Goal: Task Accomplishment & Management: Manage account settings

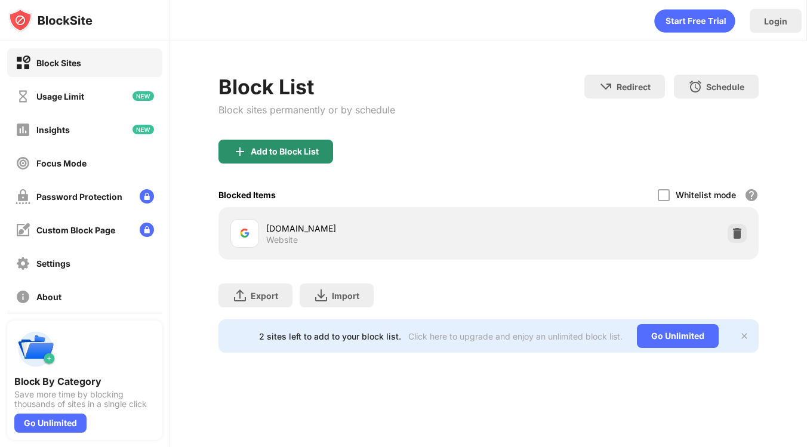
click at [287, 156] on div "Add to Block List" at bounding box center [275, 152] width 115 height 24
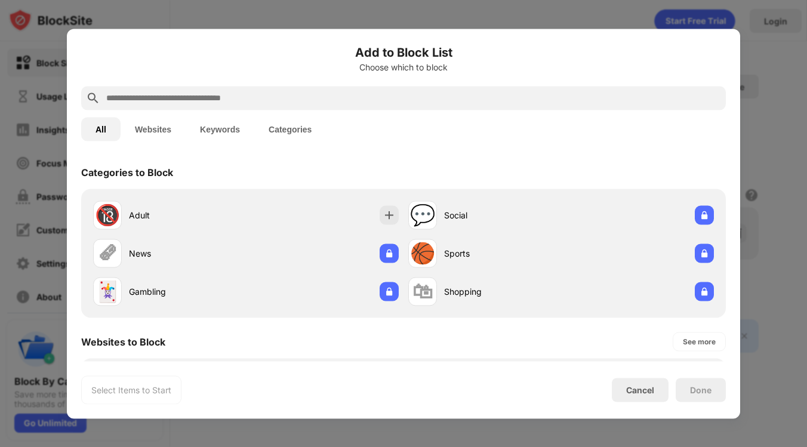
click at [759, 118] on div at bounding box center [403, 223] width 807 height 447
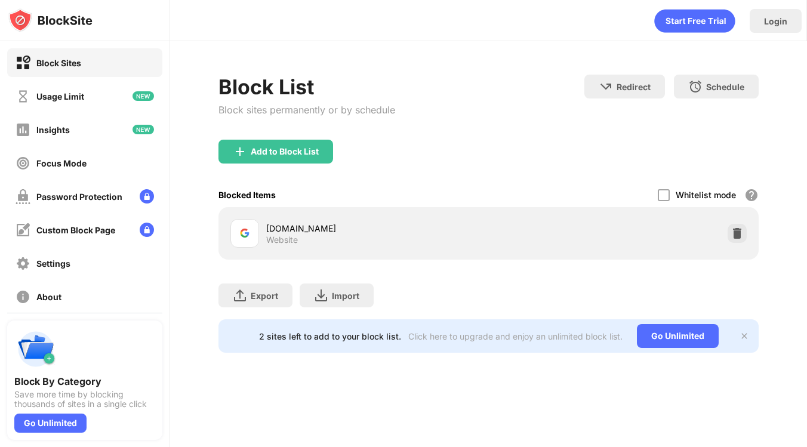
click at [733, 237] on img at bounding box center [737, 233] width 12 height 12
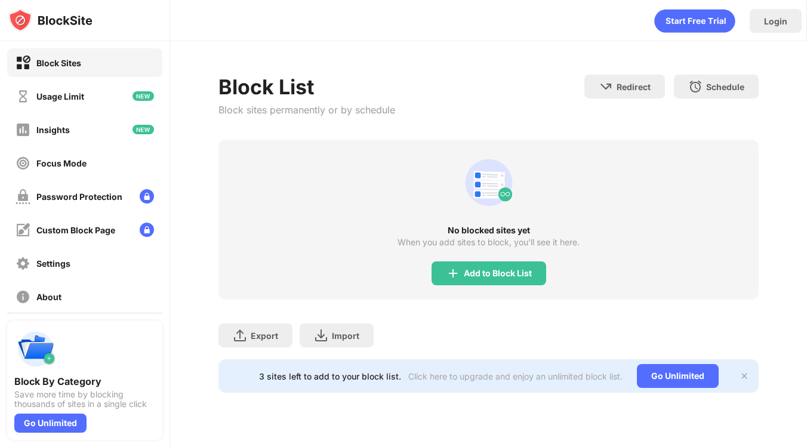
click at [508, 286] on div "No blocked sites yet When you add sites to block, you’ll see it here. Add to Bl…" at bounding box center [488, 220] width 540 height 160
click at [508, 274] on div "Add to Block List" at bounding box center [498, 273] width 68 height 10
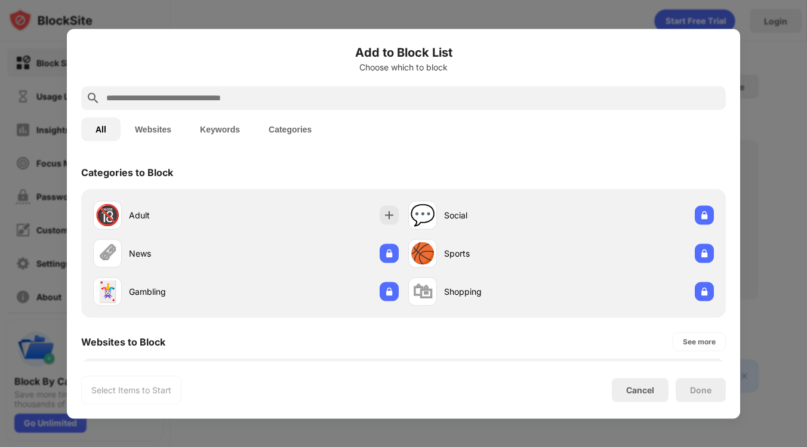
click at [519, 95] on input "text" at bounding box center [413, 98] width 616 height 14
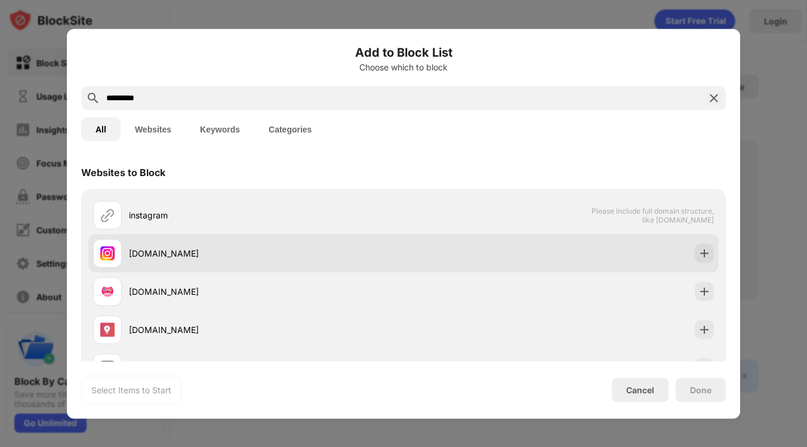
type input "*********"
click at [276, 254] on div "[DOMAIN_NAME]" at bounding box center [266, 253] width 274 height 13
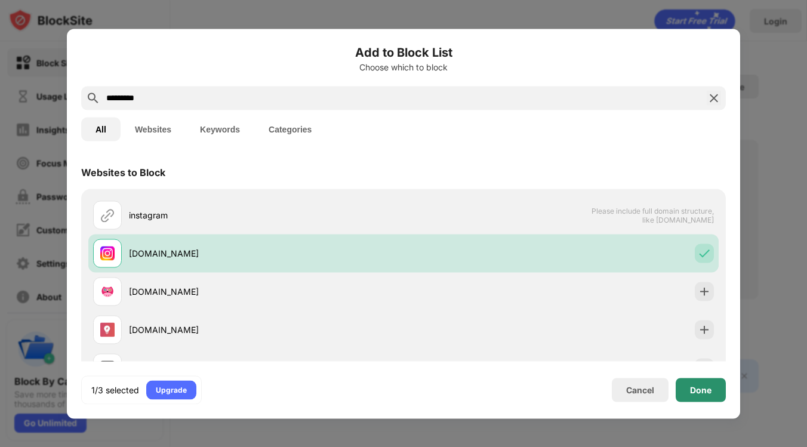
click at [696, 381] on div "Done" at bounding box center [700, 390] width 50 height 24
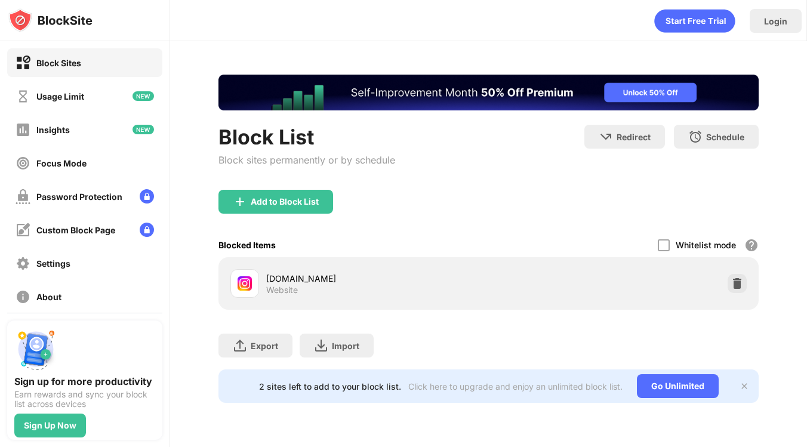
click at [730, 276] on div at bounding box center [736, 283] width 19 height 19
